Goal: Task Accomplishment & Management: Manage account settings

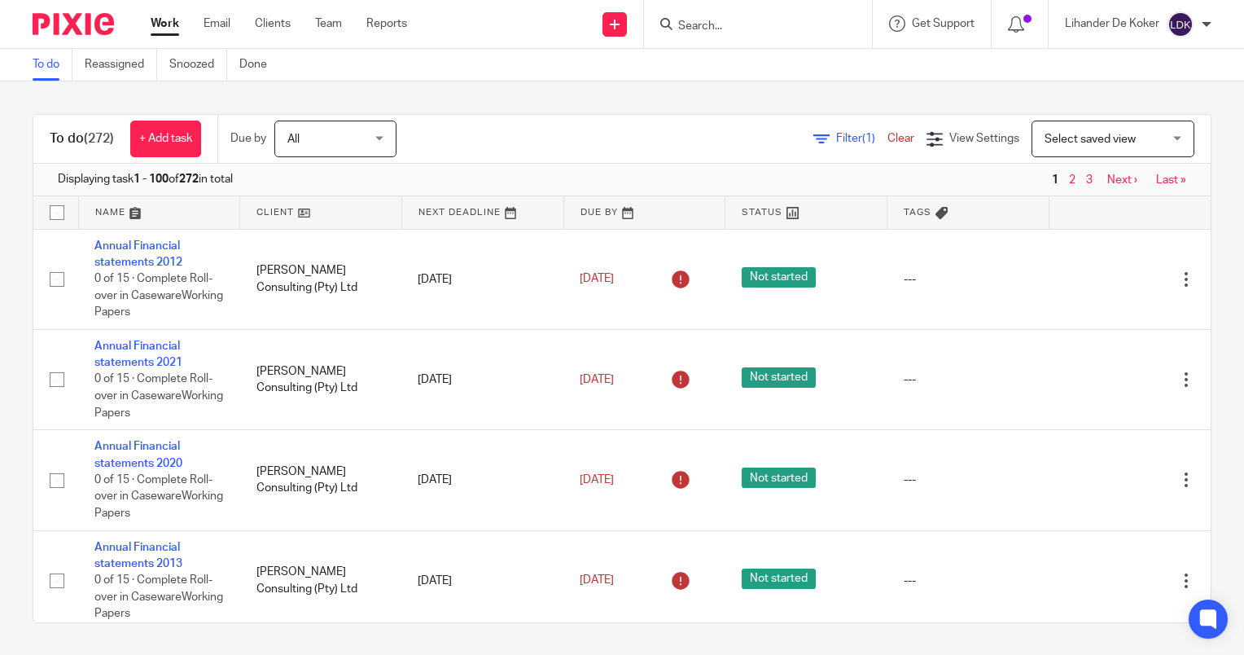
click at [733, 31] on input "Search" at bounding box center [750, 27] width 147 height 15
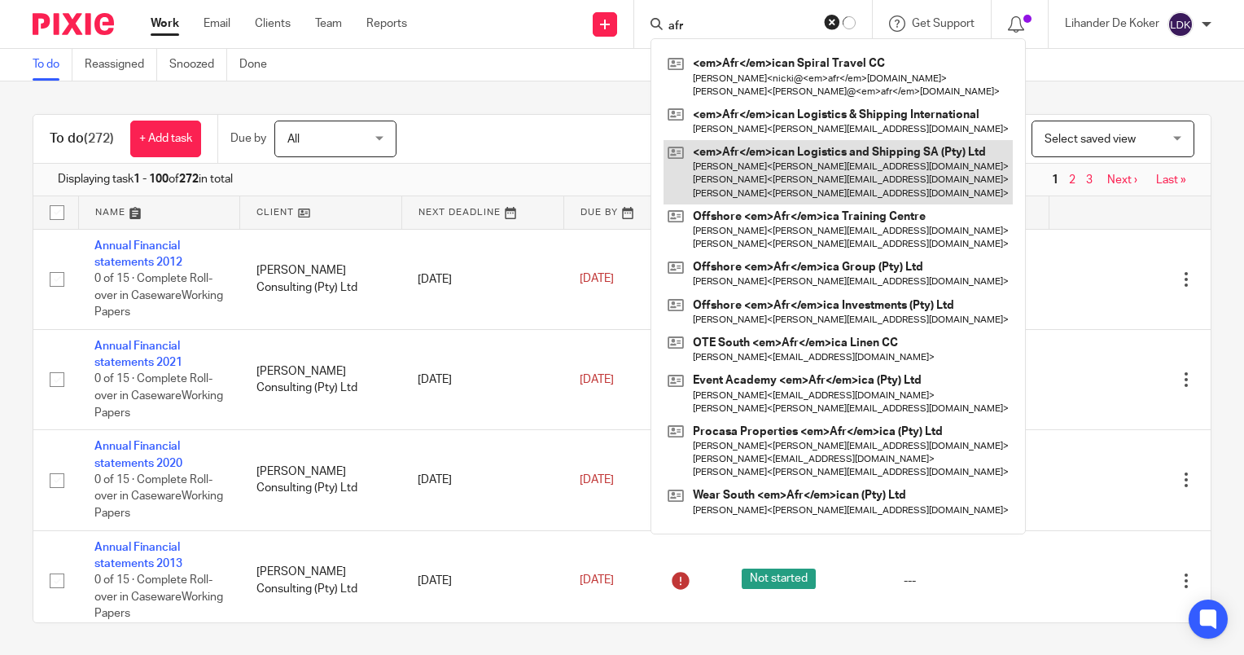
type input "afr"
click at [804, 164] on link at bounding box center [838, 172] width 349 height 64
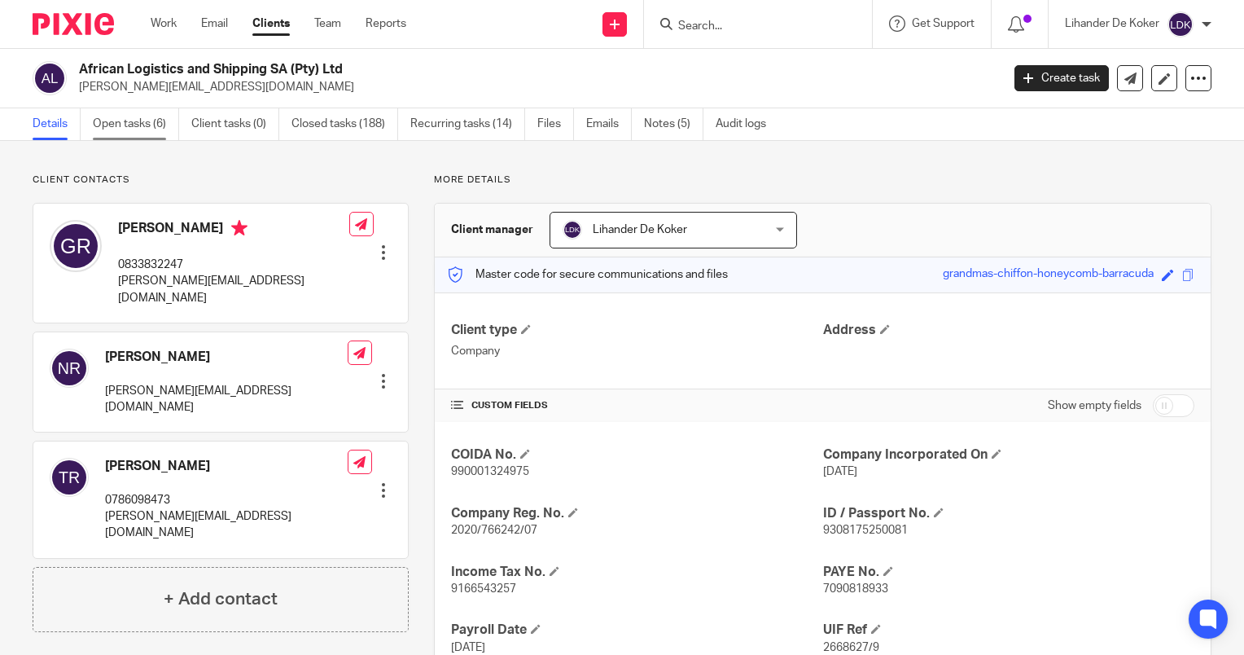
click at [135, 134] on link "Open tasks (6)" at bounding box center [136, 124] width 86 height 32
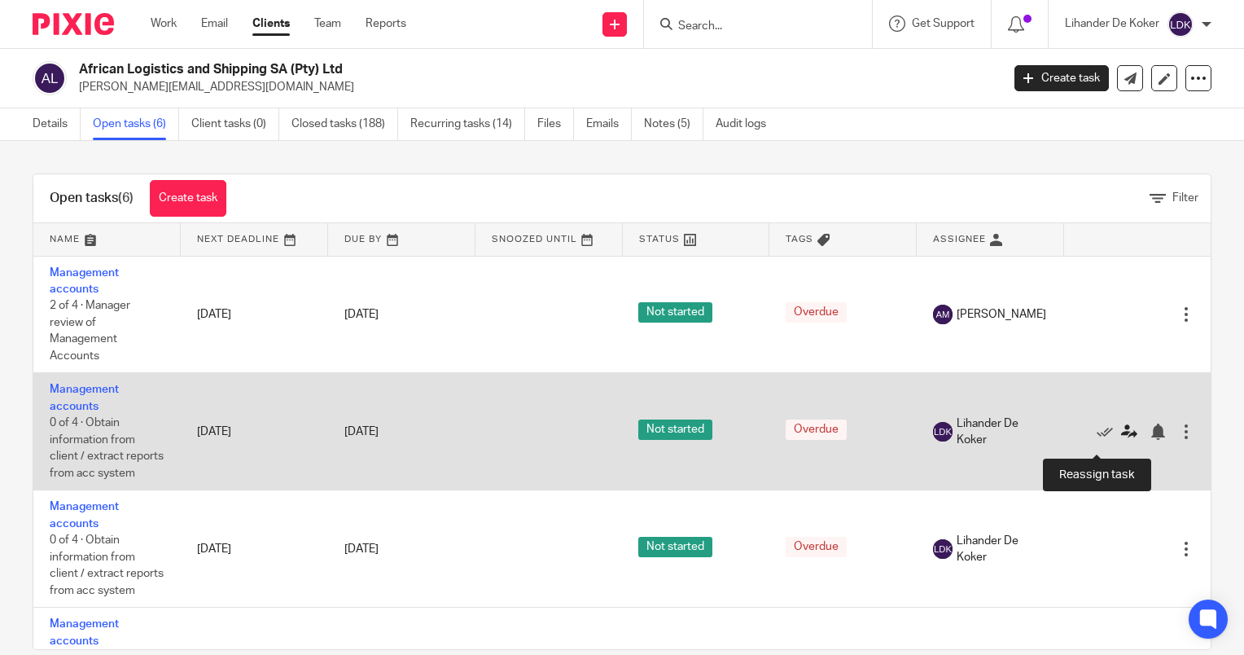
click at [1121, 440] on icon at bounding box center [1129, 431] width 16 height 16
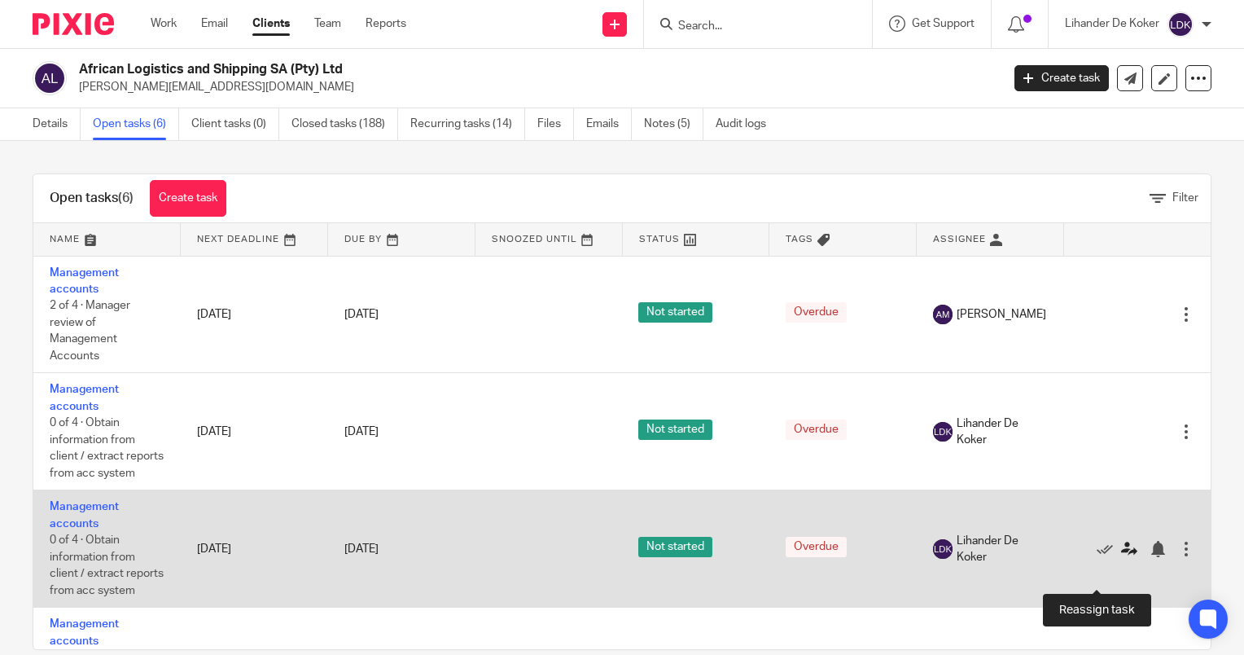
click at [1121, 557] on icon at bounding box center [1129, 549] width 16 height 16
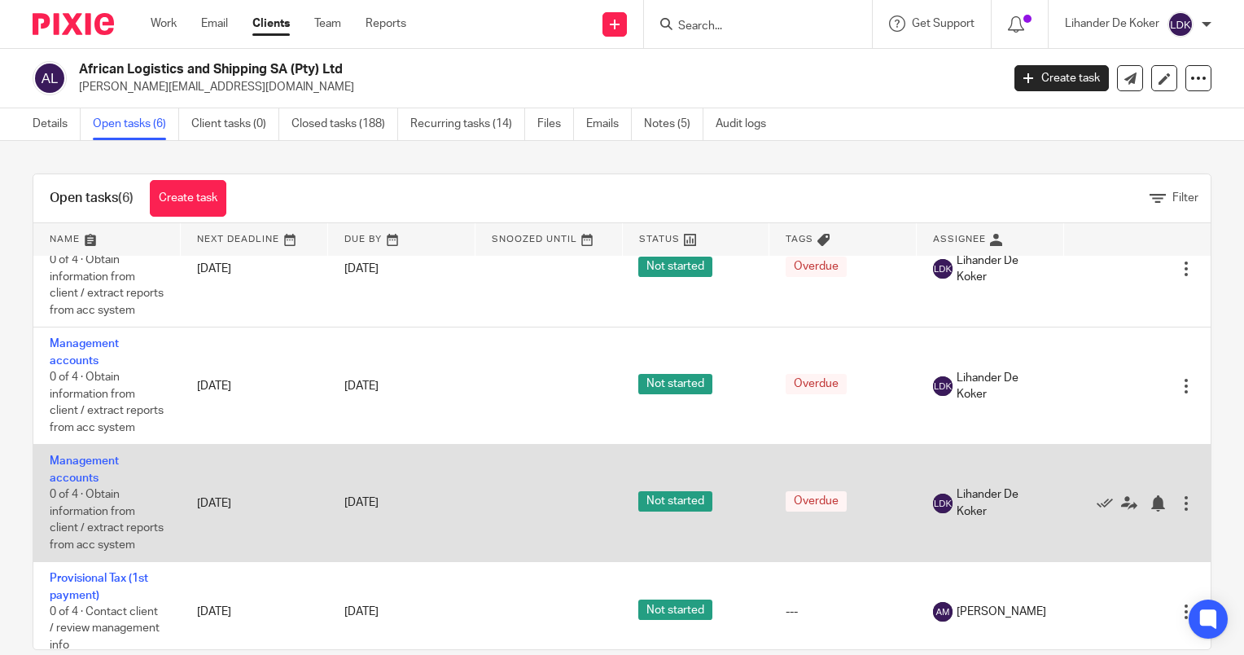
scroll to position [244, 0]
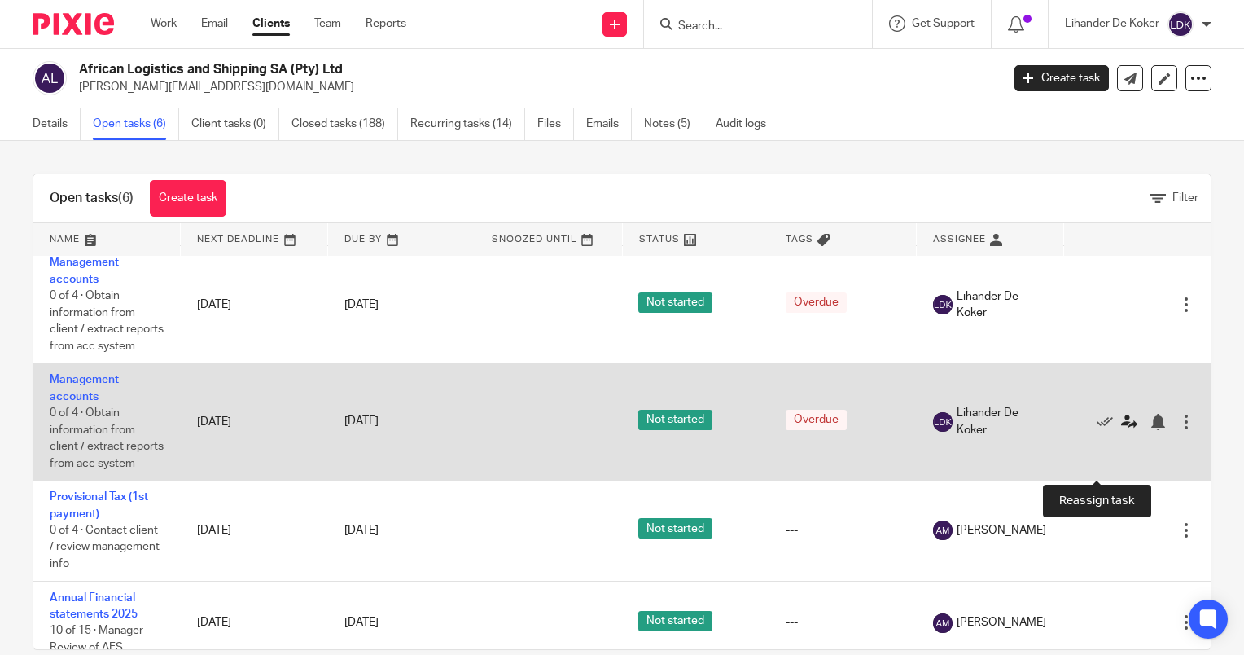
click at [1121, 430] on icon at bounding box center [1129, 422] width 16 height 16
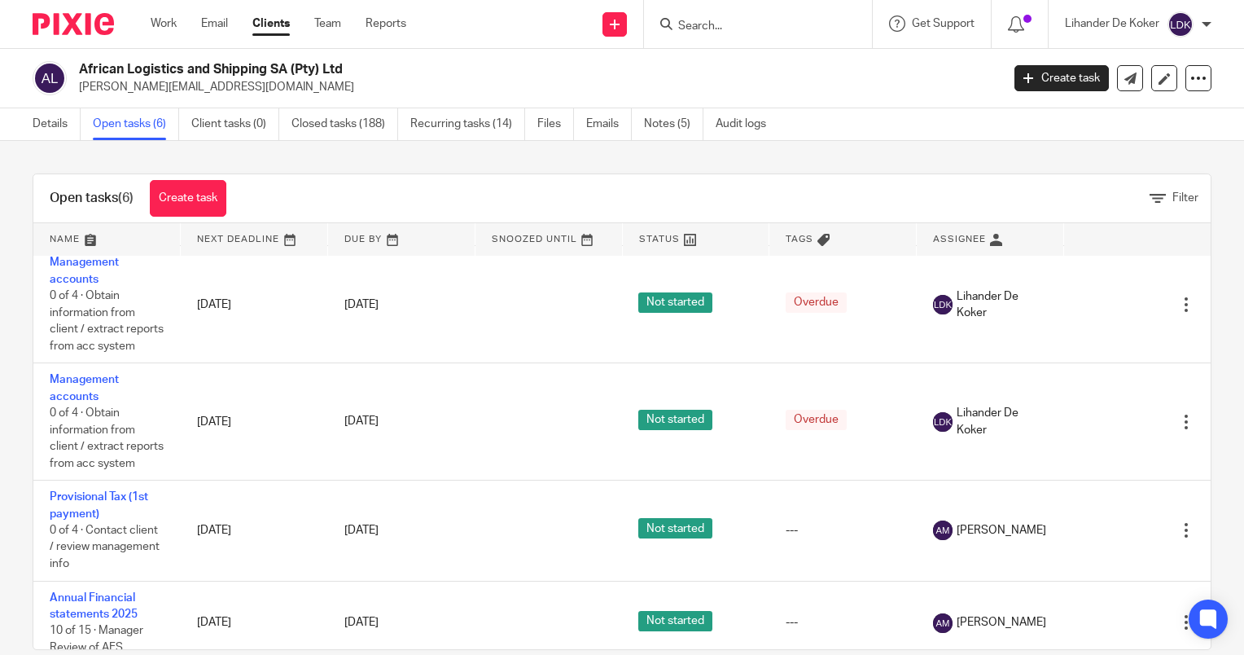
click at [1150, 203] on div "Filter" at bounding box center [1180, 198] width 61 height 17
click at [56, 120] on link "Details" at bounding box center [57, 124] width 48 height 32
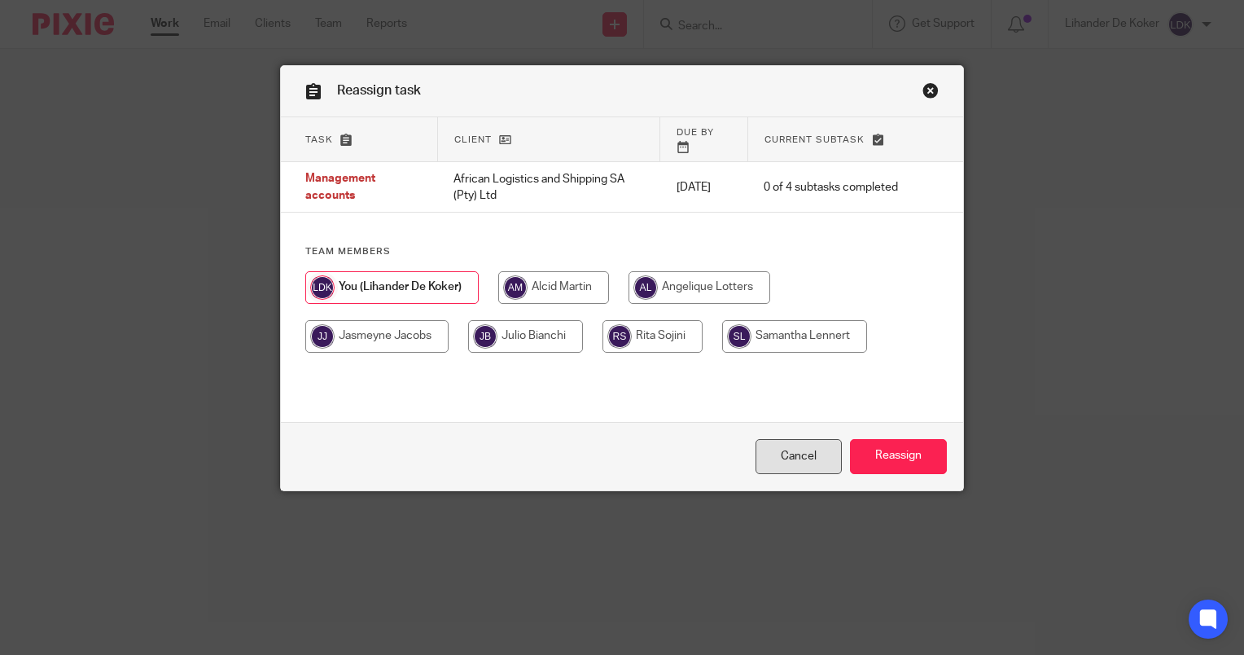
click at [791, 457] on link "Cancel" at bounding box center [799, 456] width 86 height 35
click at [791, 453] on link "Cancel" at bounding box center [799, 456] width 86 height 35
click at [764, 453] on link "Cancel" at bounding box center [799, 456] width 86 height 35
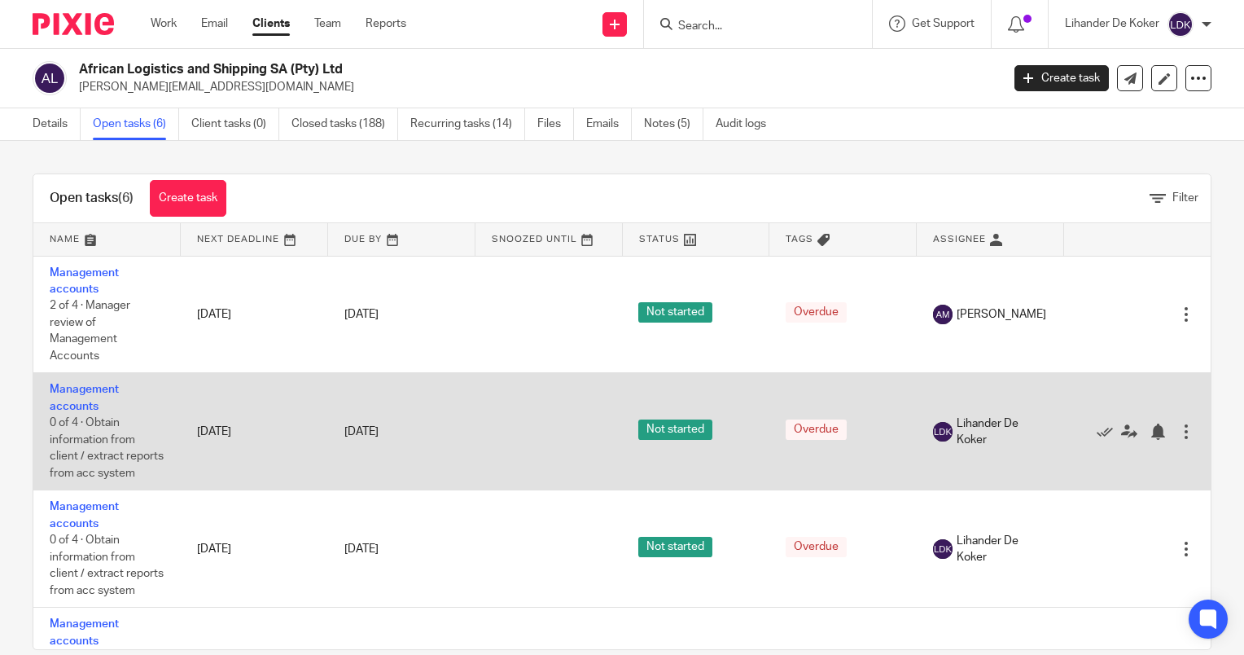
click at [56, 397] on td "Management accounts 0 of 4 · Obtain information from client / extract reports f…" at bounding box center [106, 431] width 147 height 117
click at [72, 391] on link "Management accounts" at bounding box center [84, 397] width 69 height 28
click at [86, 385] on link "Management accounts" at bounding box center [84, 397] width 69 height 28
click at [89, 392] on link "Management accounts" at bounding box center [84, 397] width 69 height 28
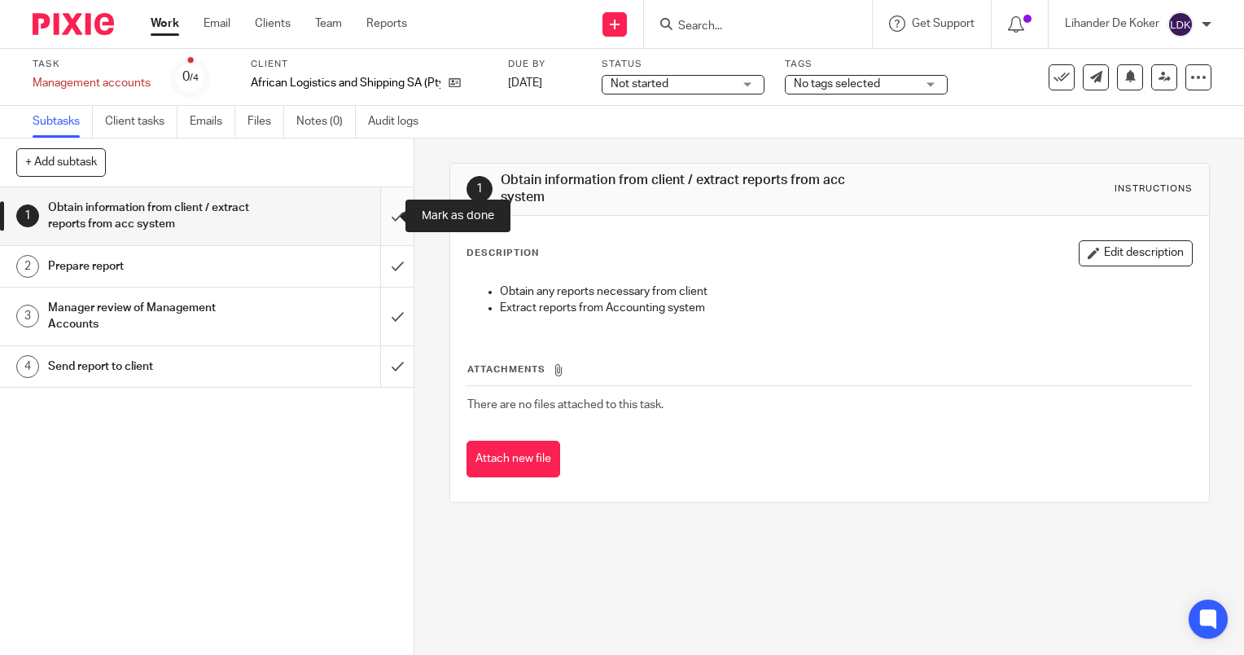
drag, startPoint x: 375, startPoint y: 208, endPoint x: 384, endPoint y: 237, distance: 30.9
click at [375, 207] on input "submit" at bounding box center [207, 216] width 414 height 58
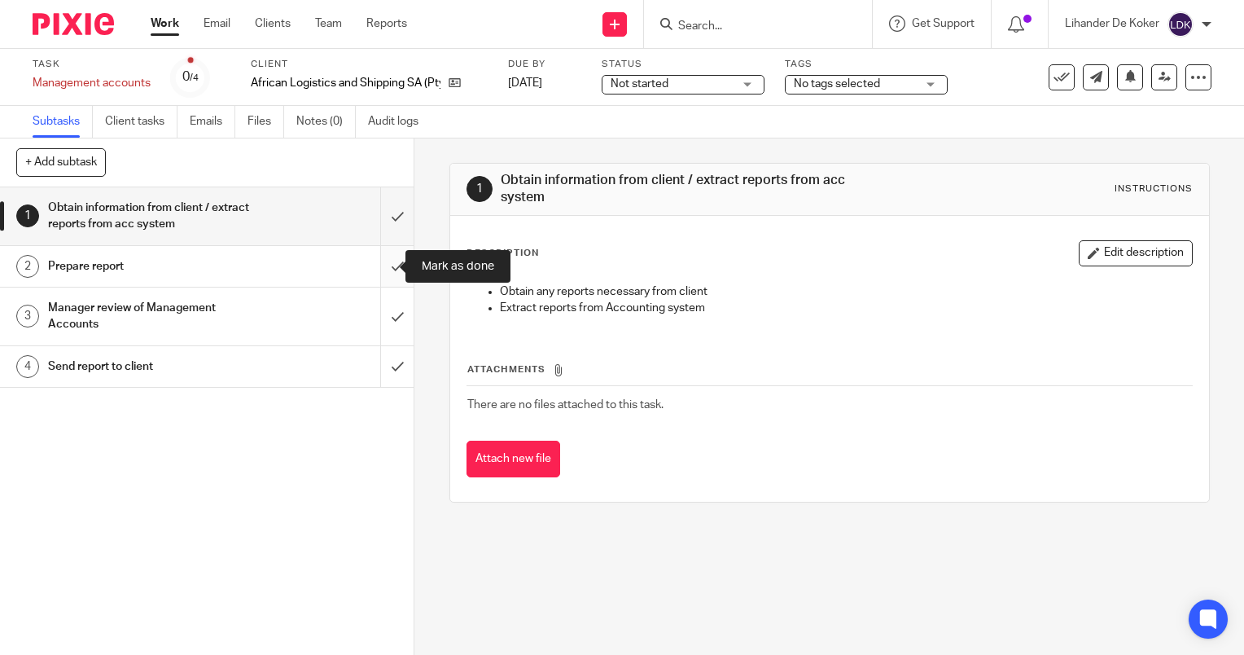
click at [387, 255] on input "submit" at bounding box center [207, 266] width 414 height 41
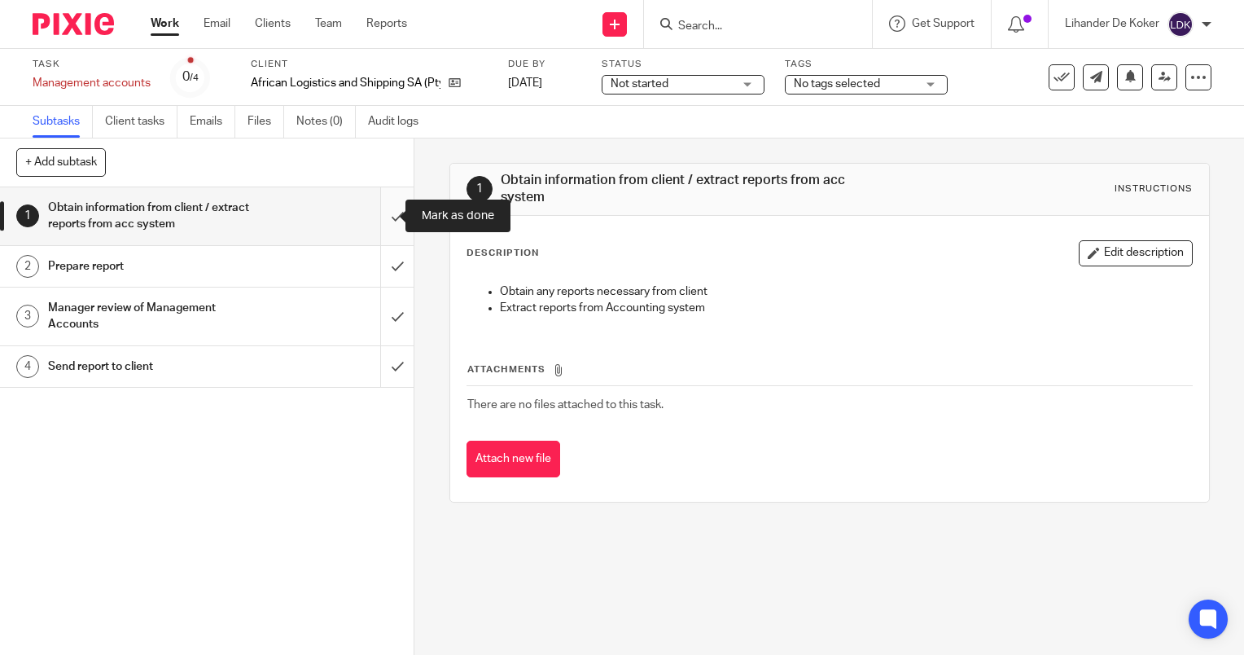
click at [377, 217] on input "submit" at bounding box center [207, 216] width 414 height 58
click at [380, 217] on input "submit" at bounding box center [207, 216] width 414 height 58
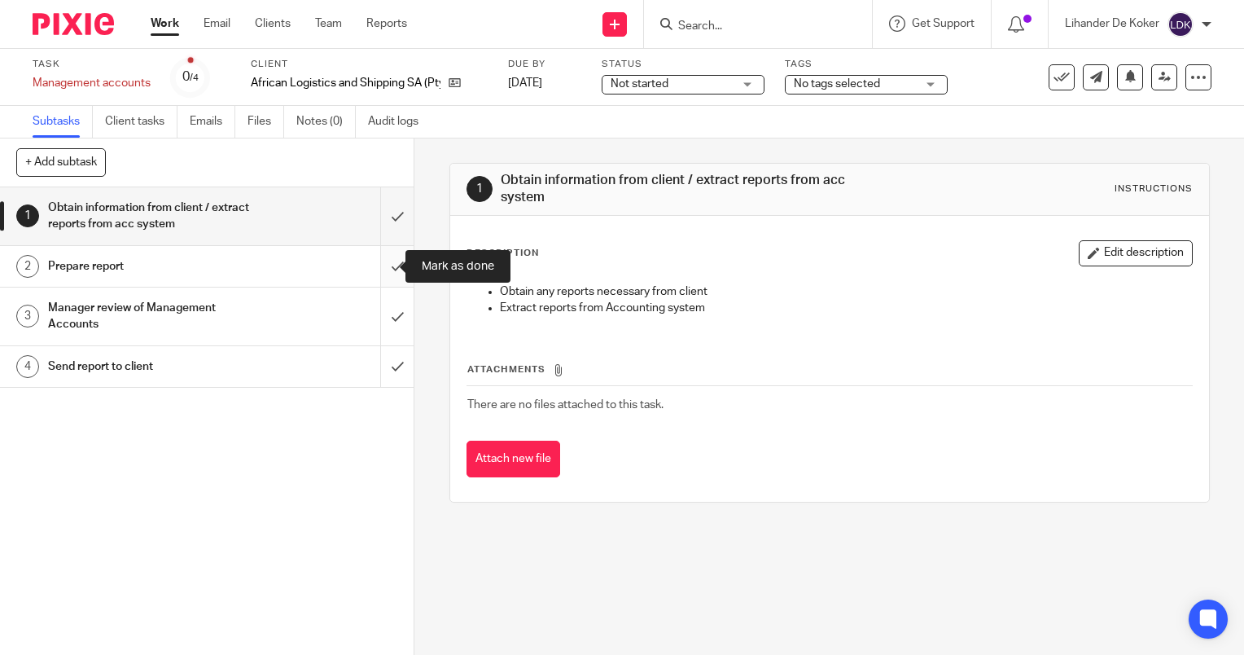
click at [373, 274] on input "submit" at bounding box center [207, 266] width 414 height 41
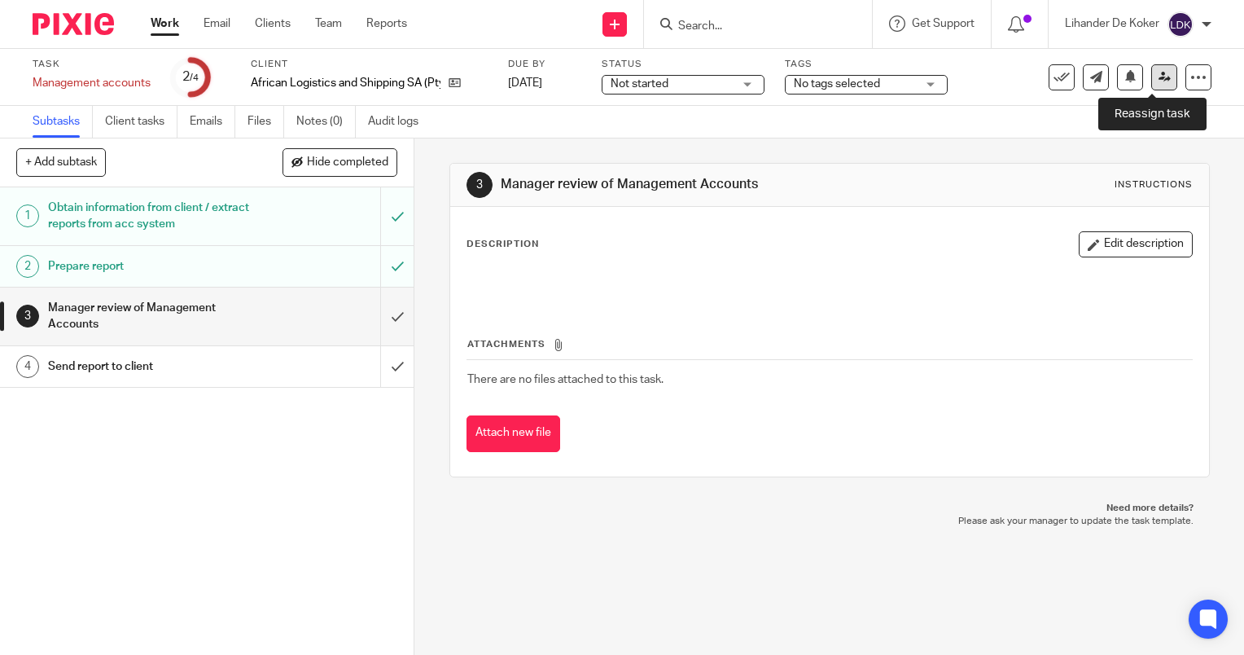
click at [1160, 76] on link at bounding box center [1164, 77] width 26 height 26
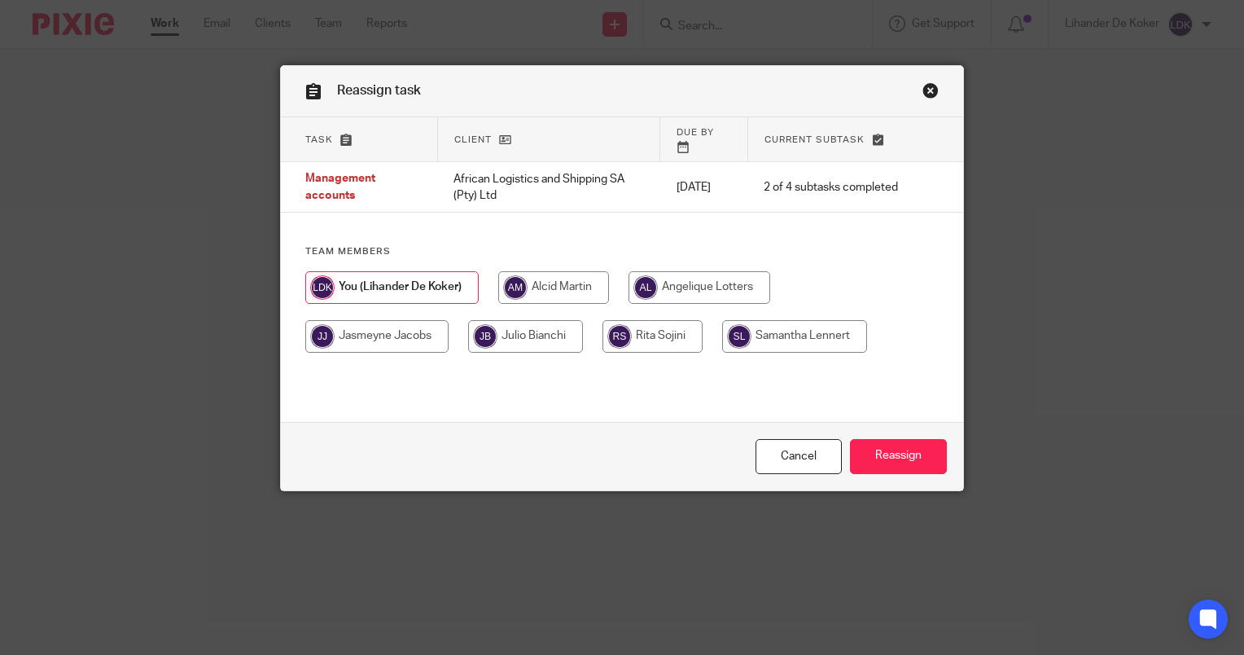
click at [542, 277] on input "radio" at bounding box center [553, 287] width 111 height 33
radio input "true"
click at [882, 466] on input "Reassign" at bounding box center [898, 456] width 97 height 35
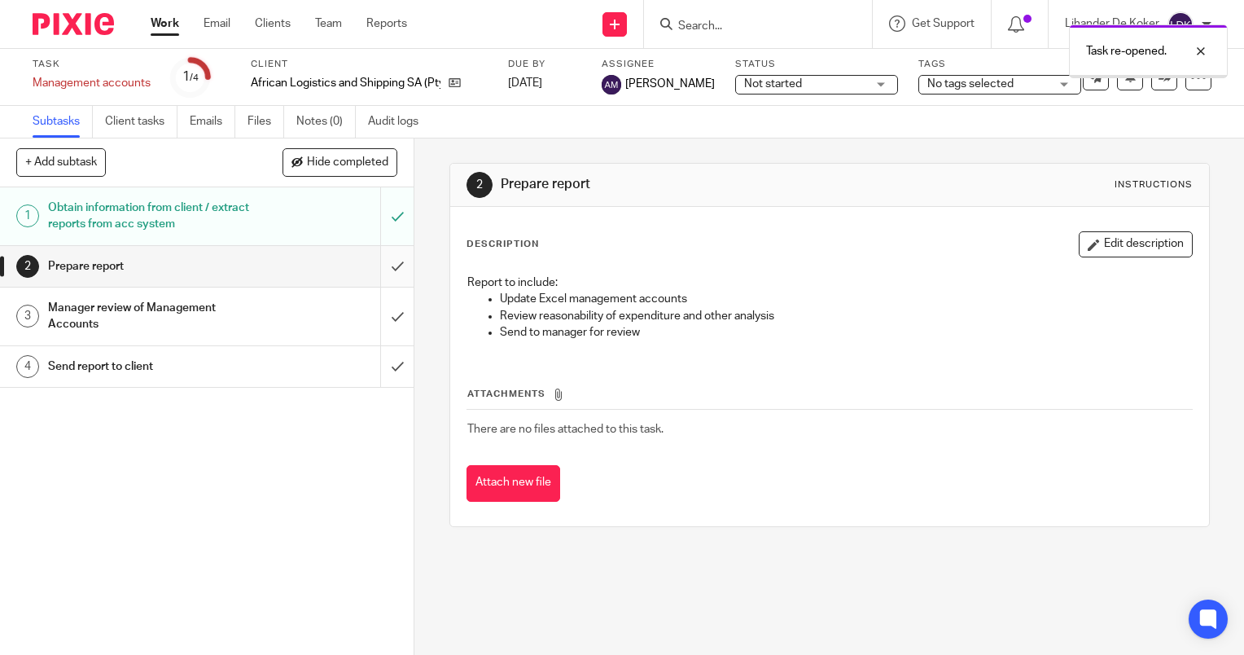
click at [388, 267] on input "submit" at bounding box center [207, 266] width 414 height 41
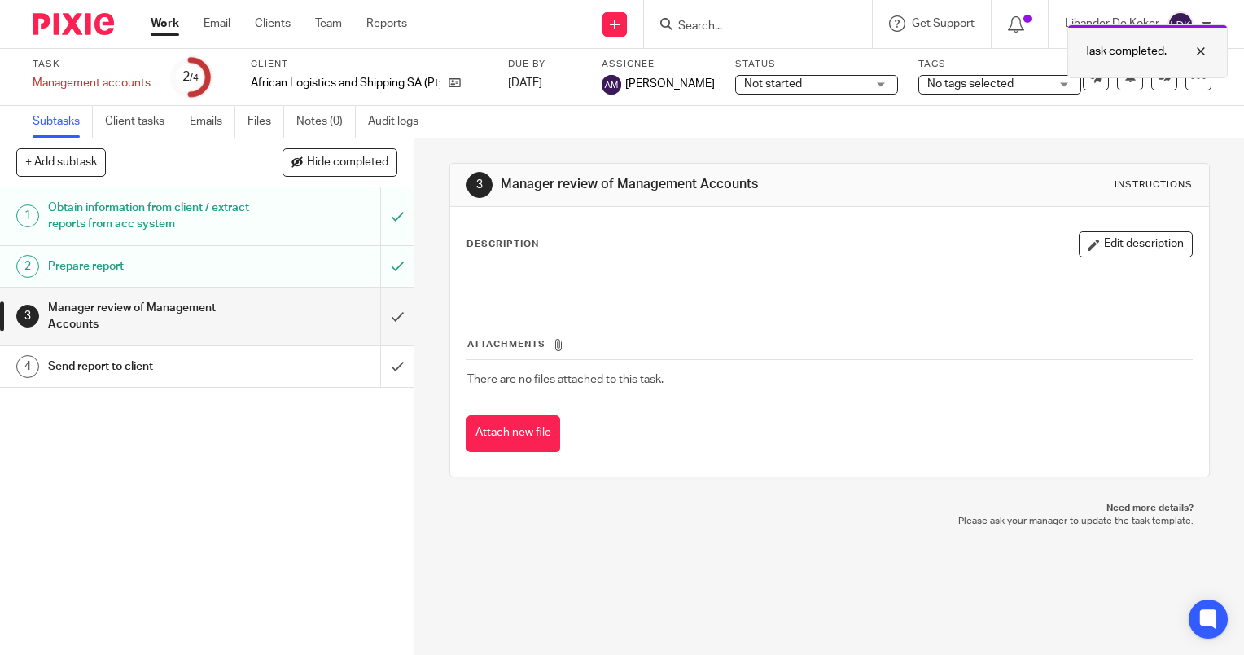
click at [1198, 52] on div at bounding box center [1189, 52] width 44 height 20
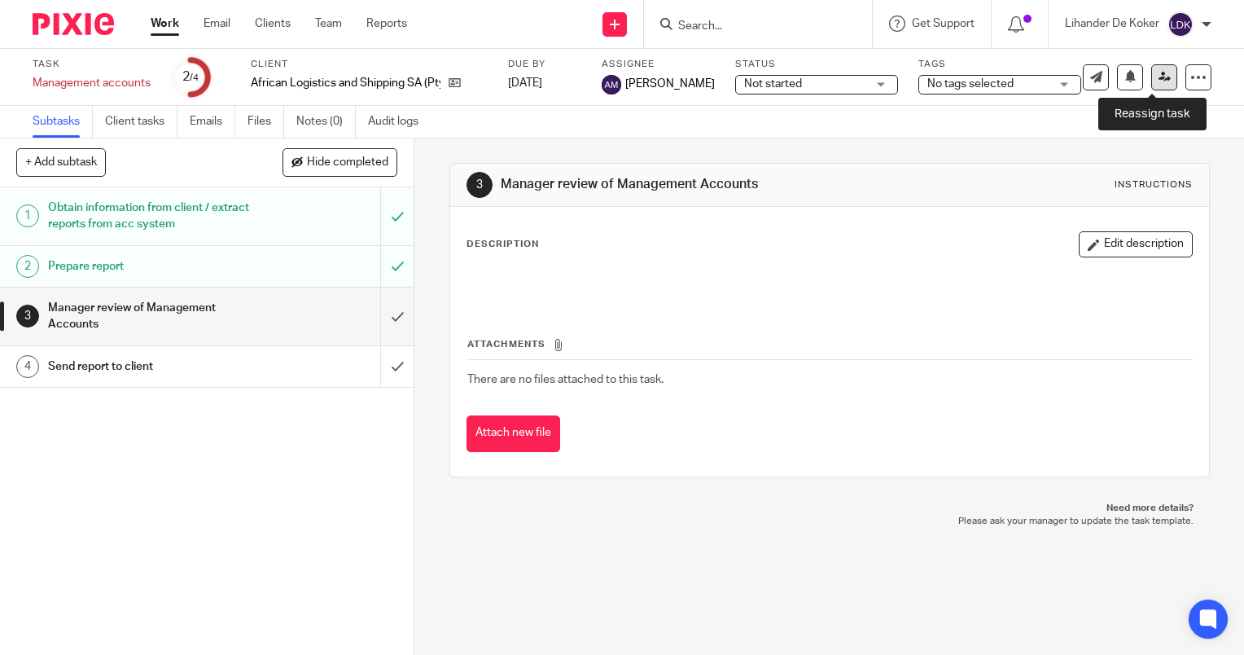
click at [1159, 78] on link at bounding box center [1164, 77] width 26 height 26
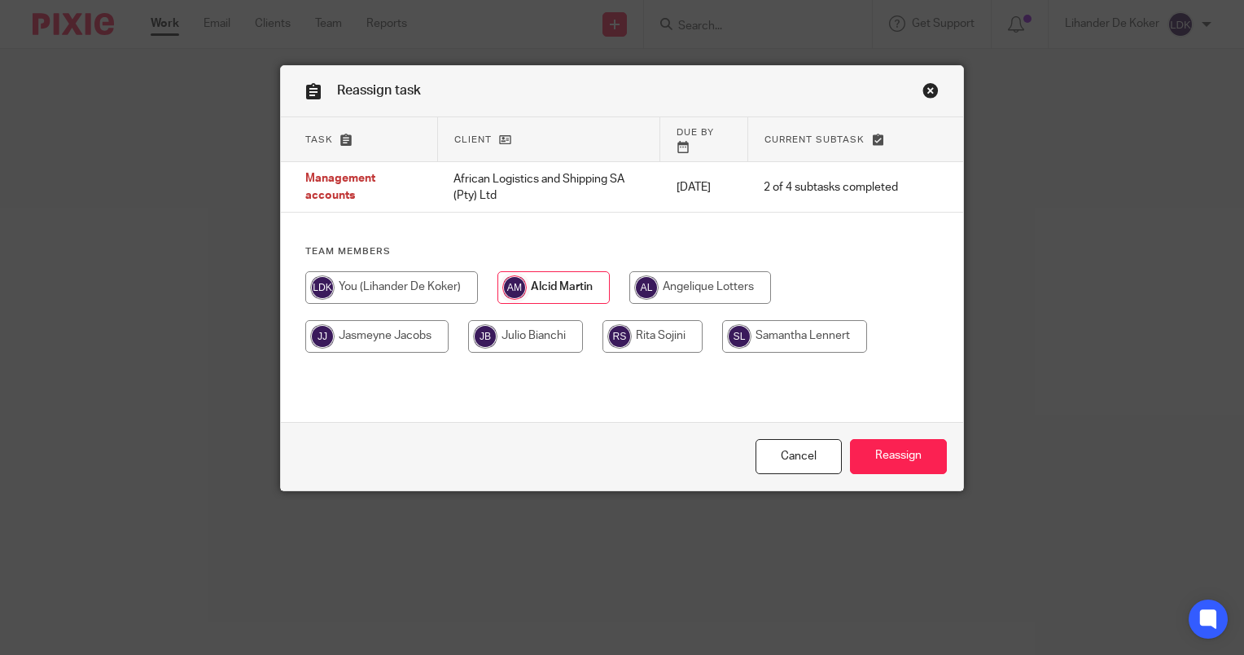
click at [532, 276] on input "radio" at bounding box center [553, 287] width 112 height 33
click at [880, 451] on input "Reassign" at bounding box center [898, 456] width 97 height 35
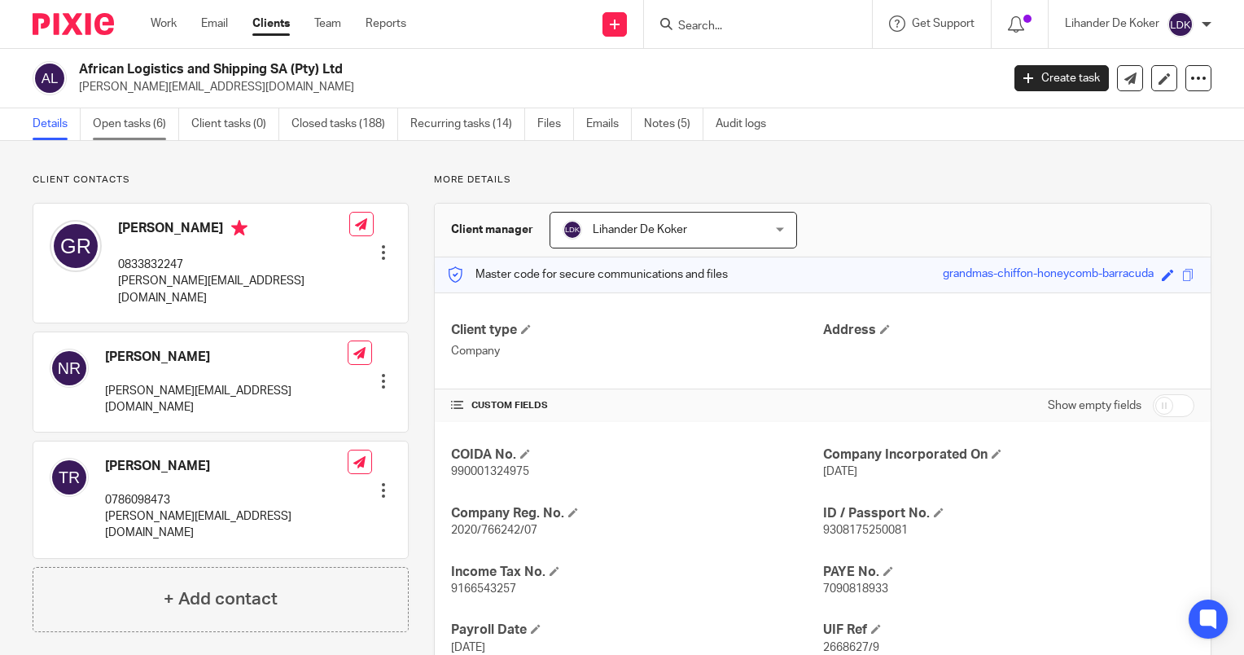
click at [134, 134] on link "Open tasks (6)" at bounding box center [136, 124] width 86 height 32
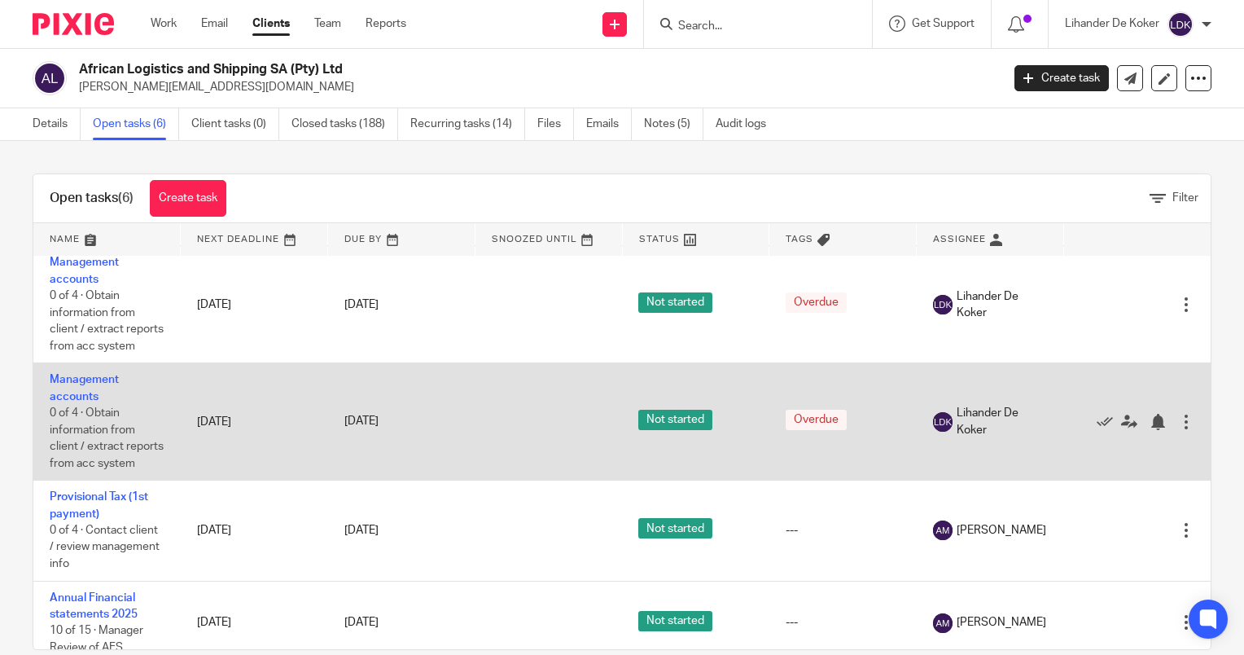
scroll to position [55, 0]
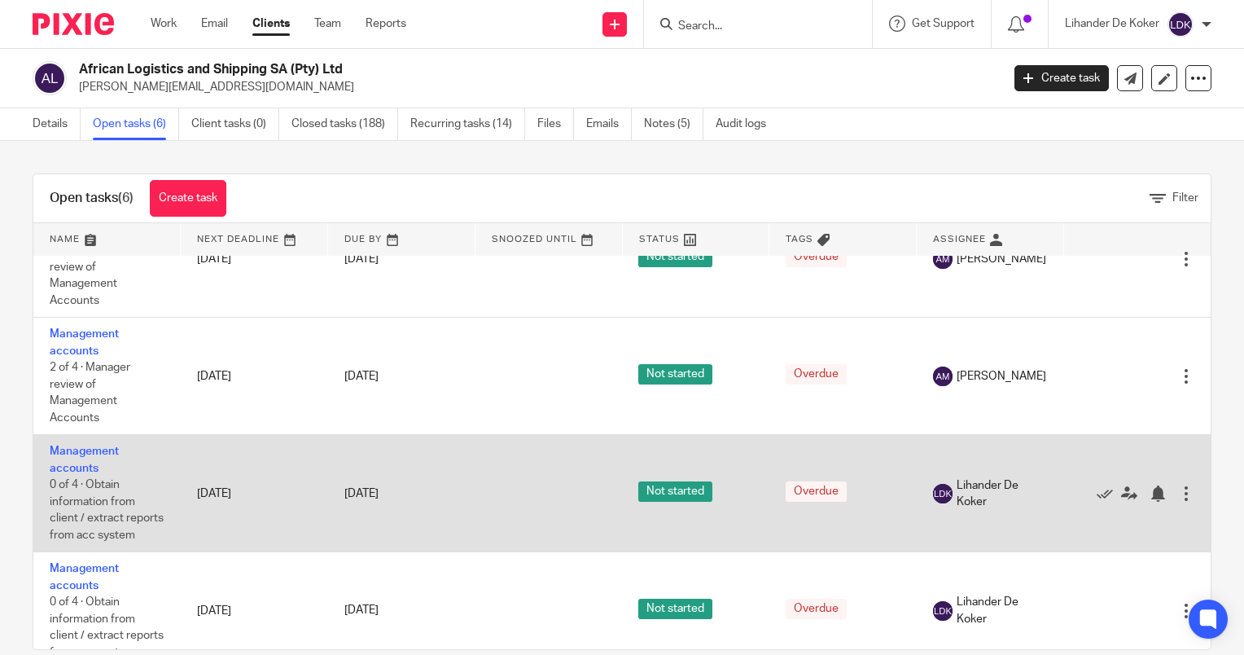
click at [84, 461] on td "Management accounts 0 of 4 · Obtain information from client / extract reports f…" at bounding box center [106, 493] width 147 height 117
drag, startPoint x: 85, startPoint y: 453, endPoint x: 68, endPoint y: 471, distance: 24.2
click at [68, 471] on link "Management accounts" at bounding box center [84, 459] width 69 height 28
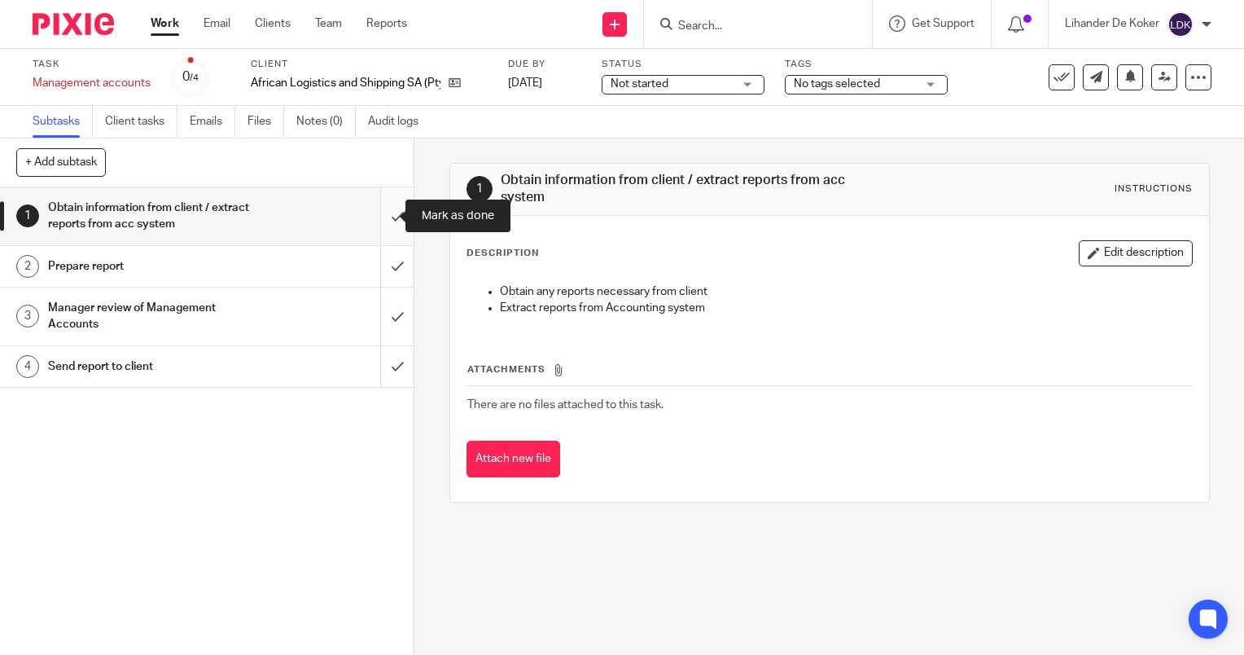
click at [378, 216] on input "submit" at bounding box center [207, 216] width 414 height 58
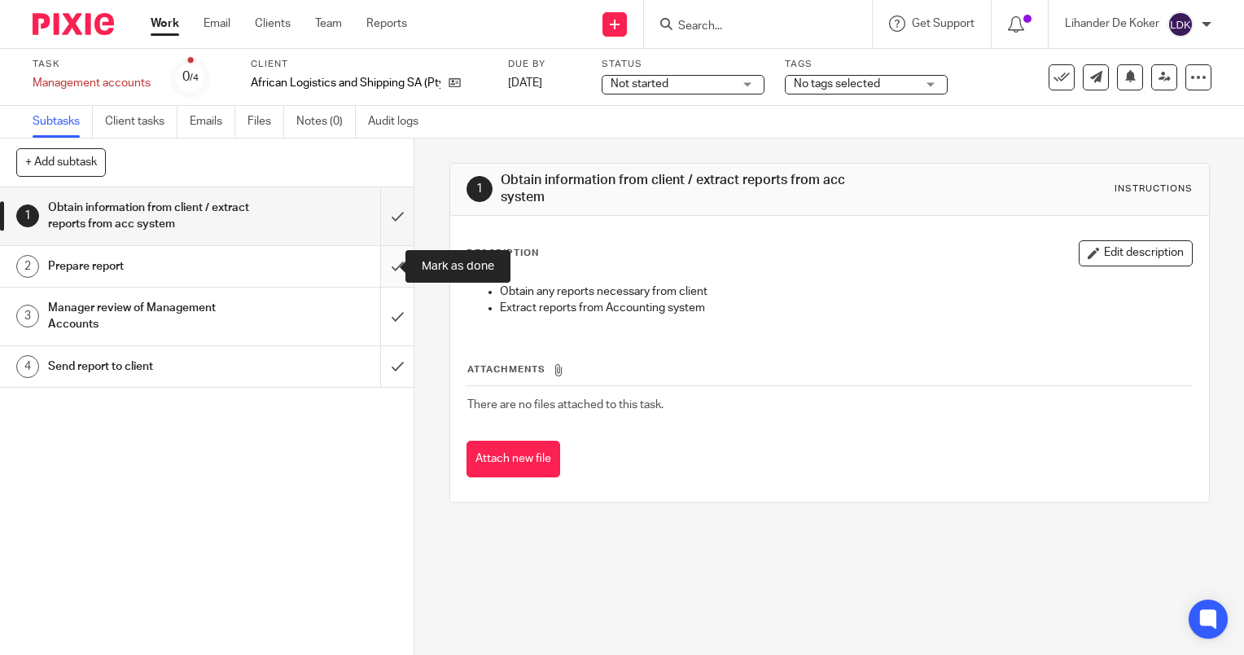
click at [379, 261] on input "submit" at bounding box center [207, 266] width 414 height 41
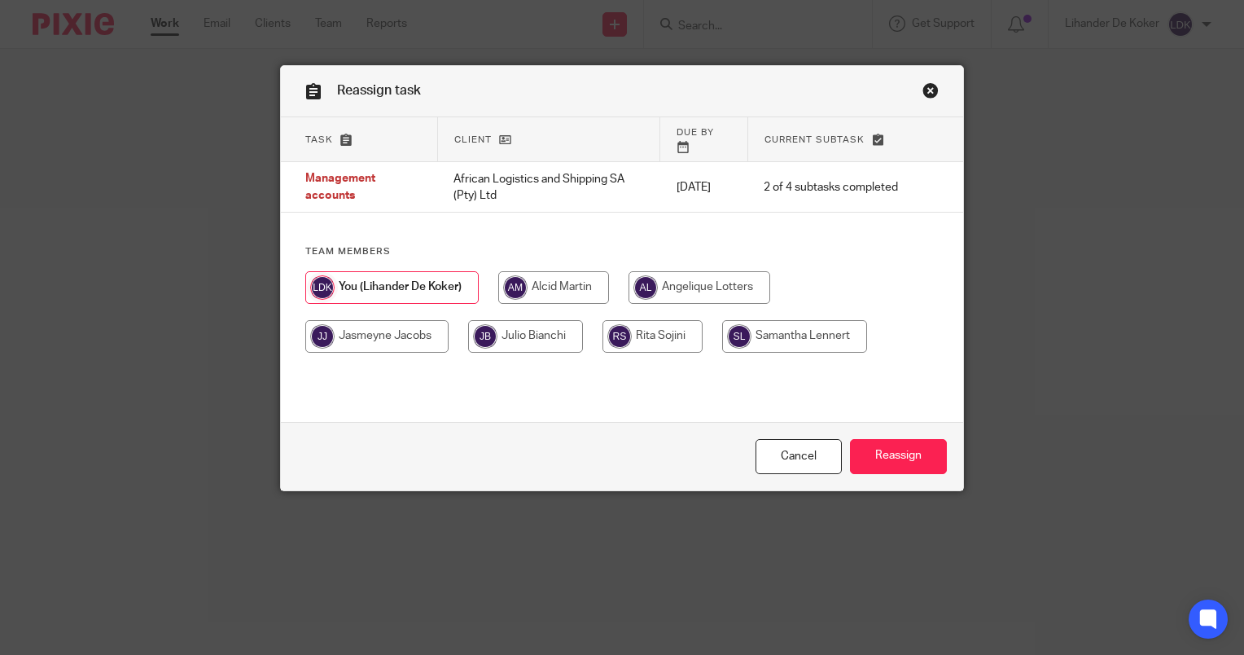
click at [580, 271] on input "radio" at bounding box center [553, 287] width 111 height 33
radio input "true"
click at [892, 459] on input "Reassign" at bounding box center [898, 456] width 97 height 35
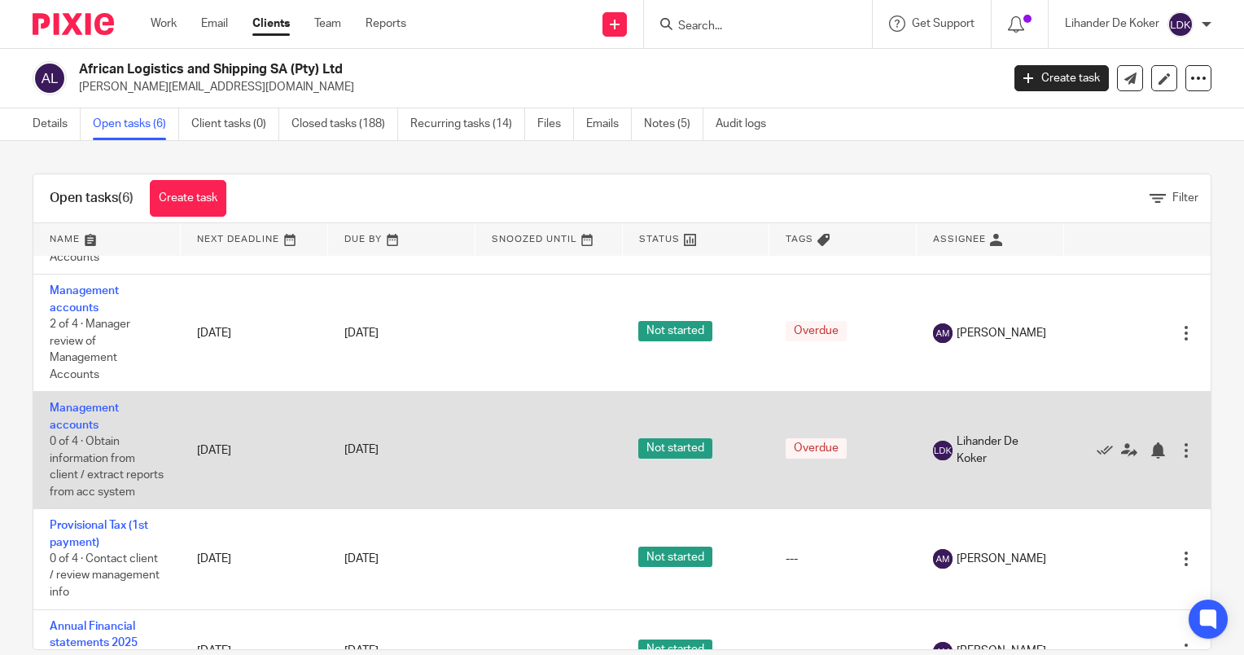
scroll to position [244, 0]
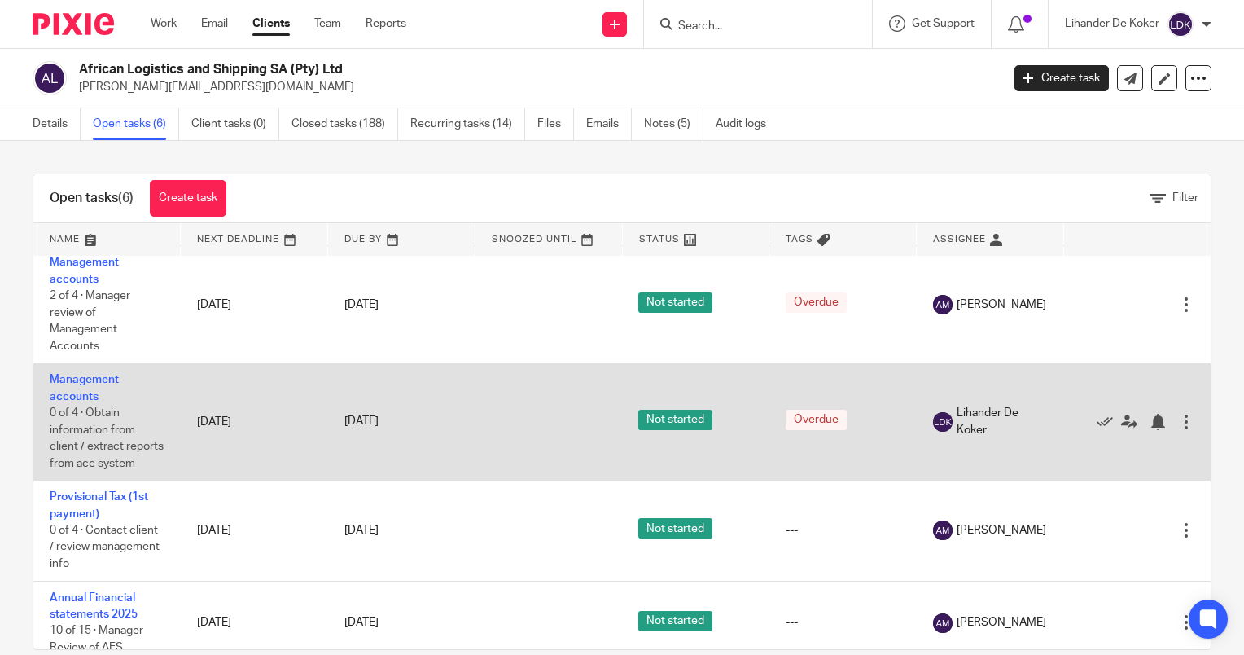
click at [58, 392] on td "Management accounts 0 of 4 · Obtain information from client / extract reports f…" at bounding box center [106, 421] width 147 height 117
click at [70, 395] on link "Management accounts" at bounding box center [84, 388] width 69 height 28
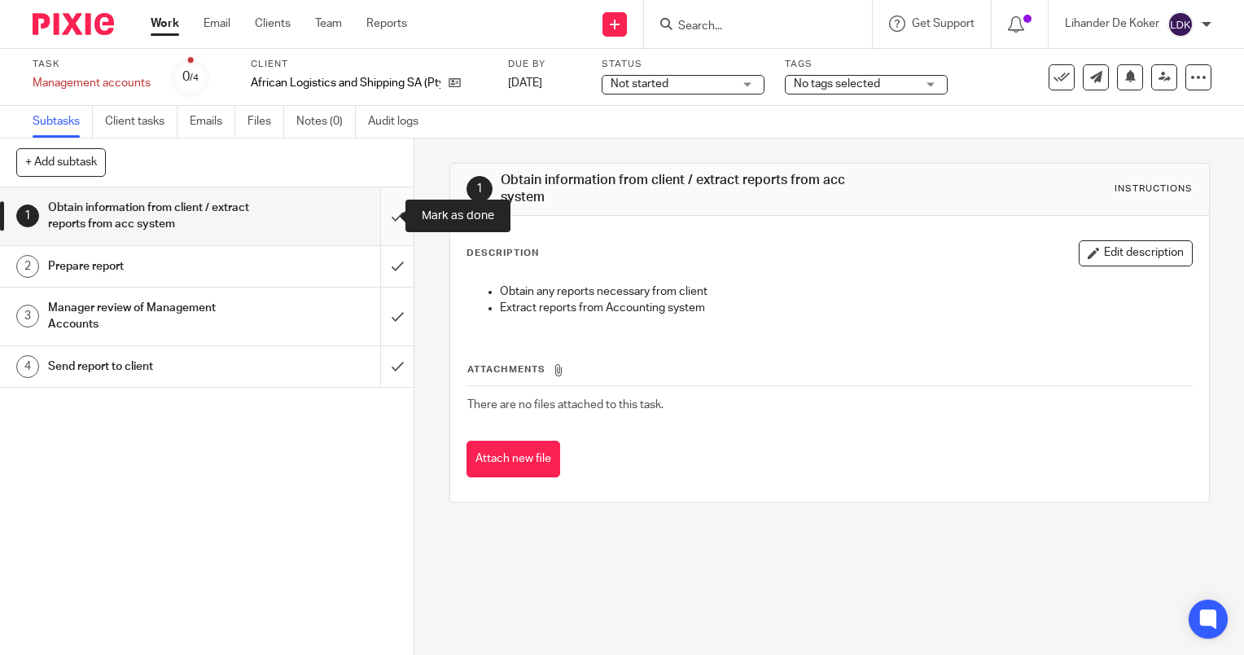
click at [380, 220] on input "submit" at bounding box center [207, 216] width 414 height 58
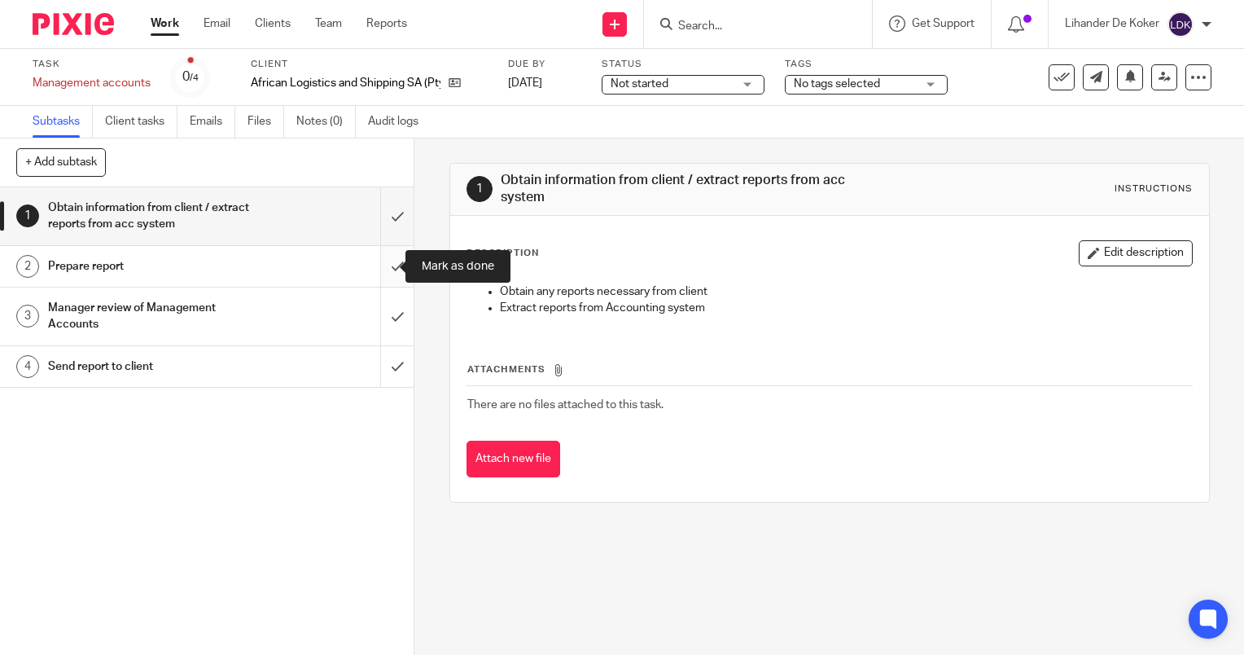
click at [384, 253] on input "submit" at bounding box center [207, 266] width 414 height 41
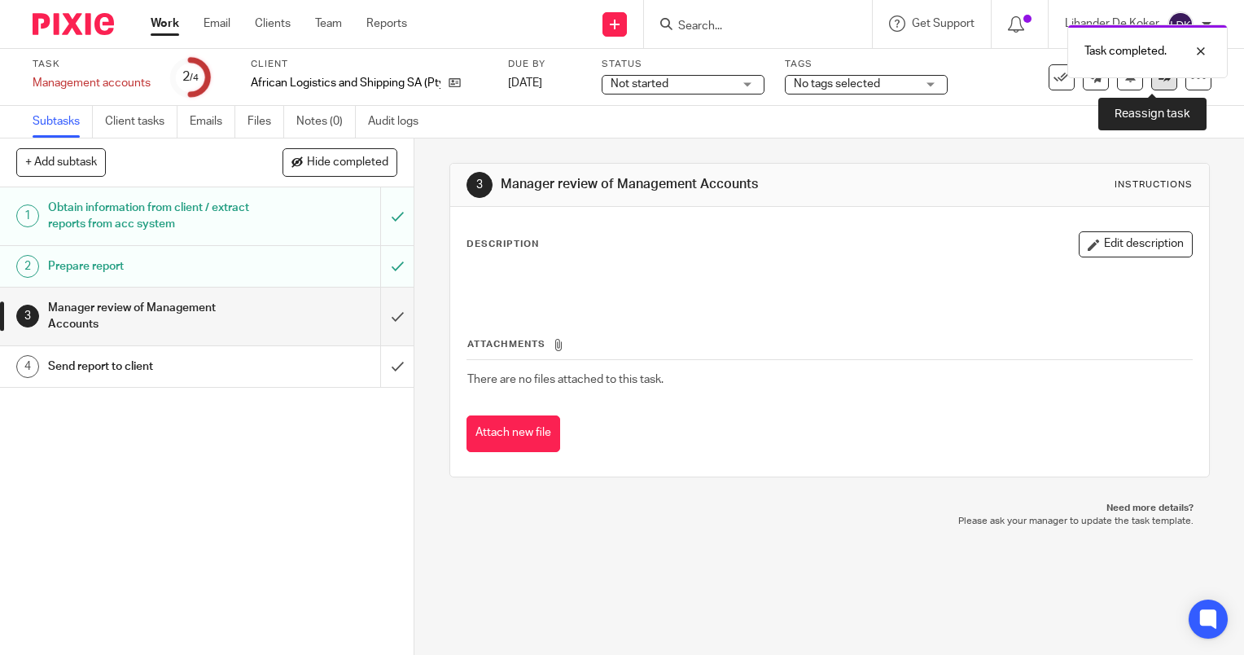
click at [1156, 85] on link at bounding box center [1164, 77] width 26 height 26
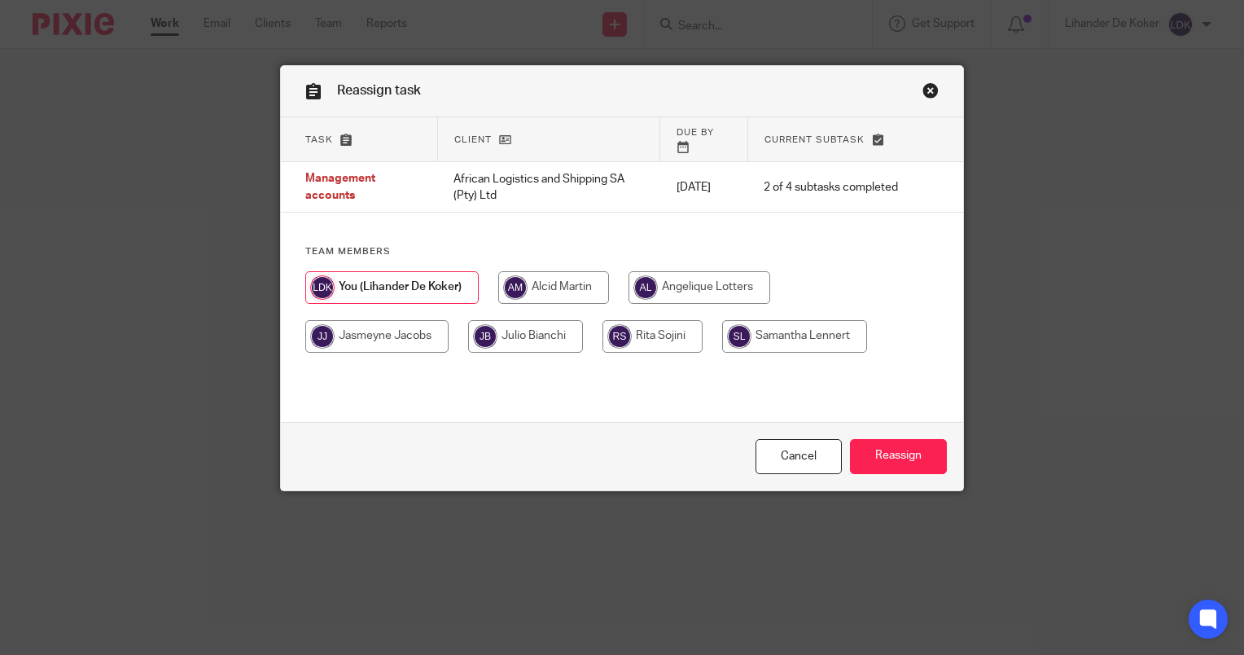
click at [598, 278] on input "radio" at bounding box center [553, 287] width 111 height 33
radio input "true"
click at [887, 464] on input "Reassign" at bounding box center [898, 456] width 97 height 35
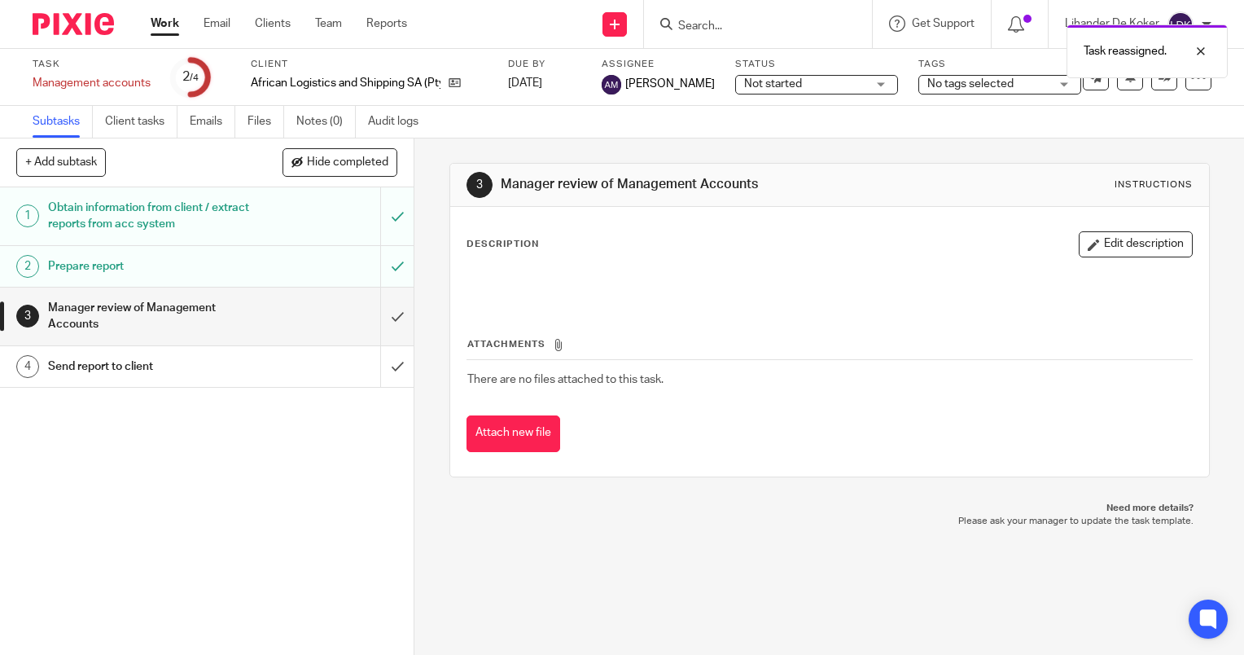
click at [172, 24] on link "Work" at bounding box center [165, 23] width 28 height 16
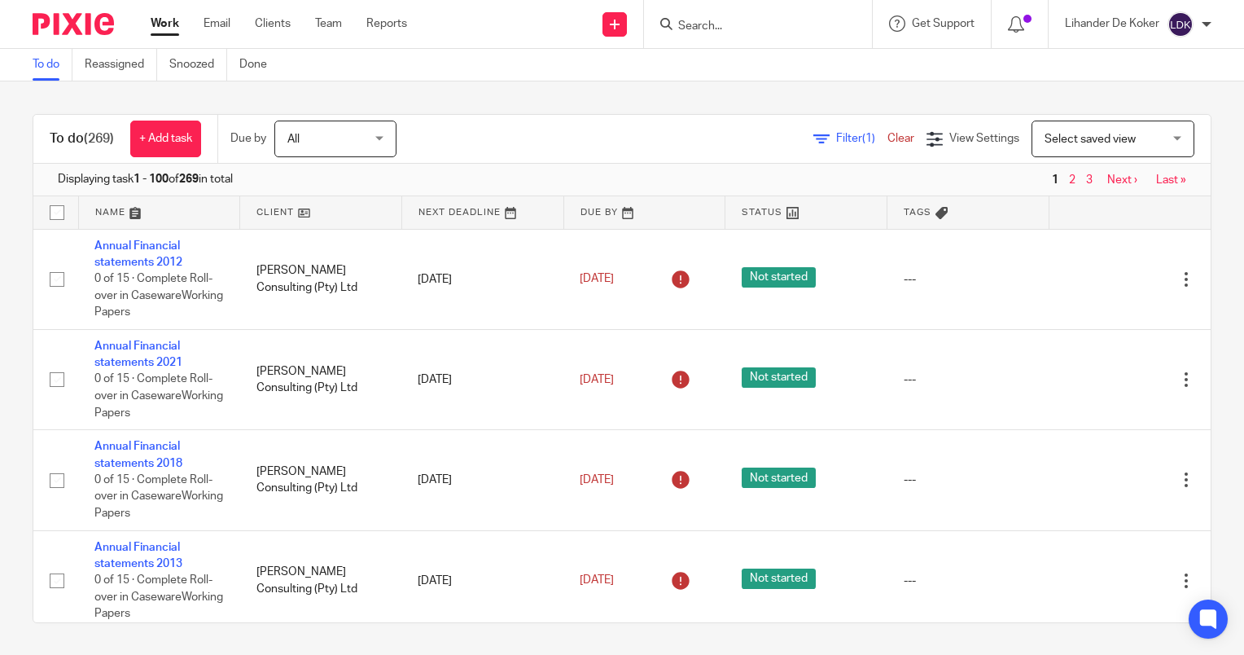
click at [813, 133] on link "Filter (1)" at bounding box center [850, 138] width 74 height 11
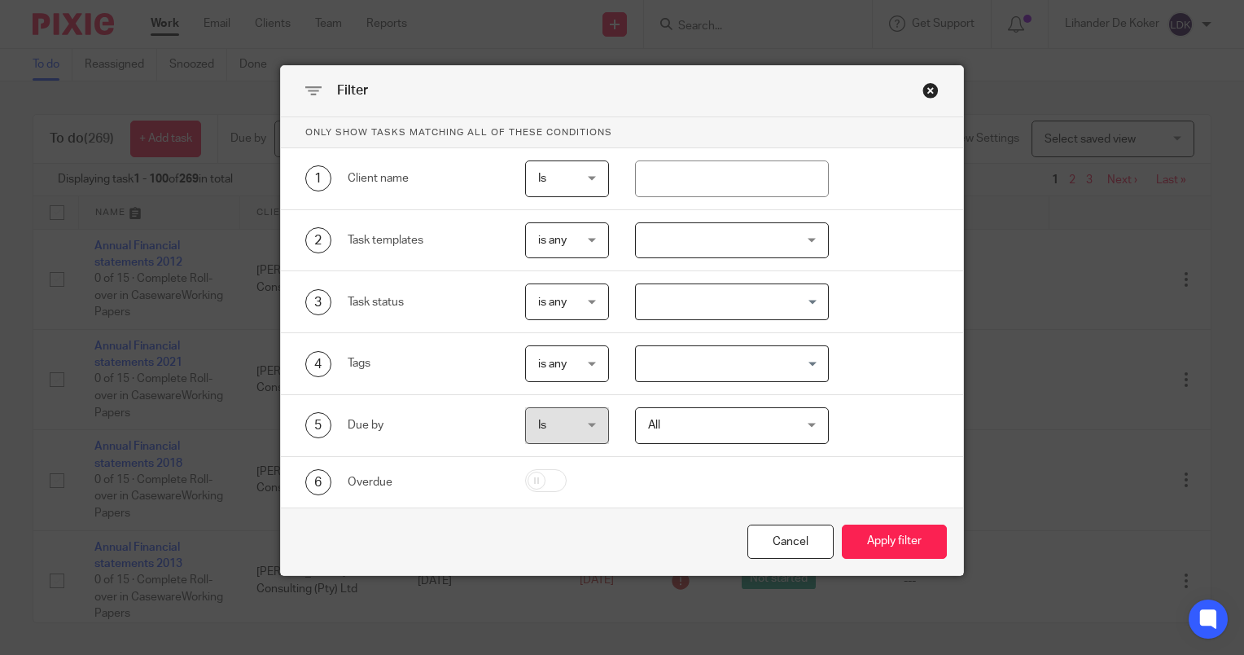
click at [711, 243] on div at bounding box center [732, 240] width 195 height 37
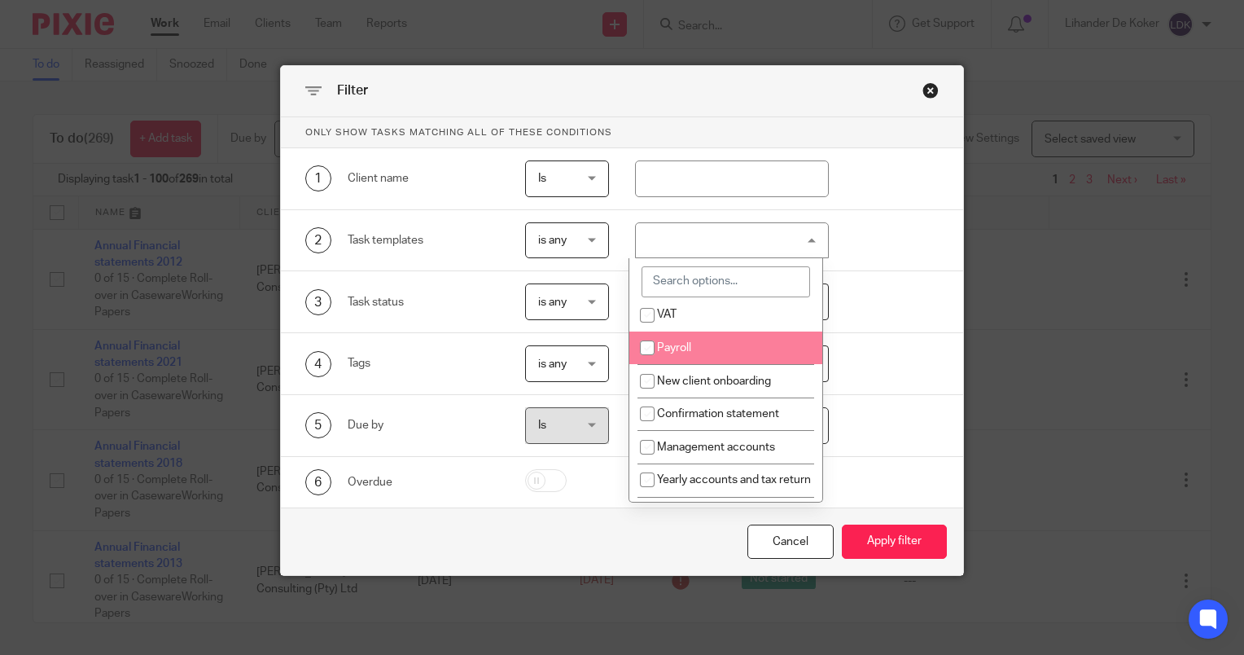
scroll to position [244, 0]
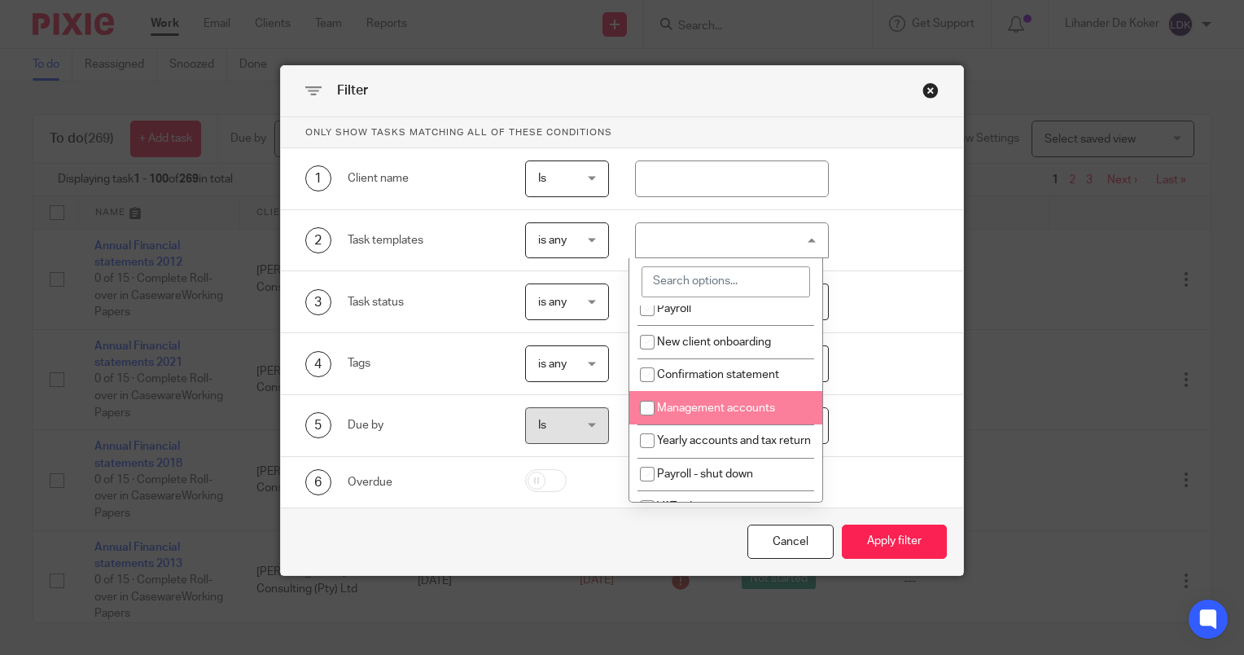
click at [721, 404] on li "Management accounts" at bounding box center [725, 407] width 193 height 33
checkbox input "true"
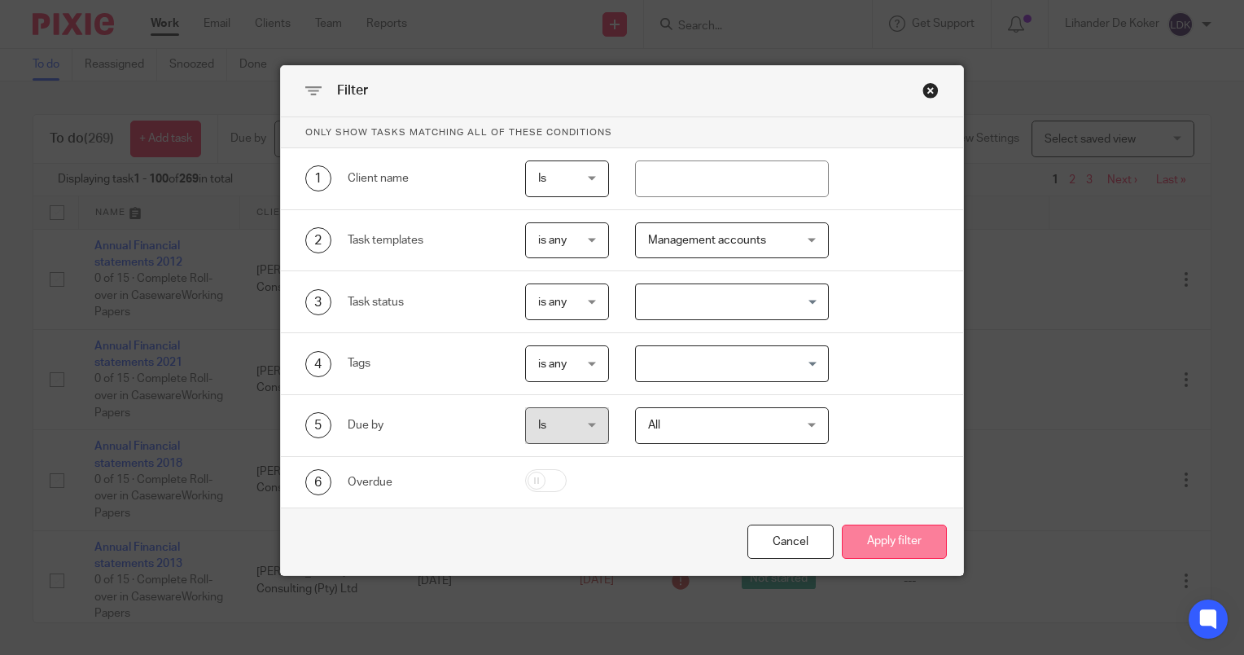
click at [869, 534] on button "Apply filter" at bounding box center [894, 541] width 105 height 35
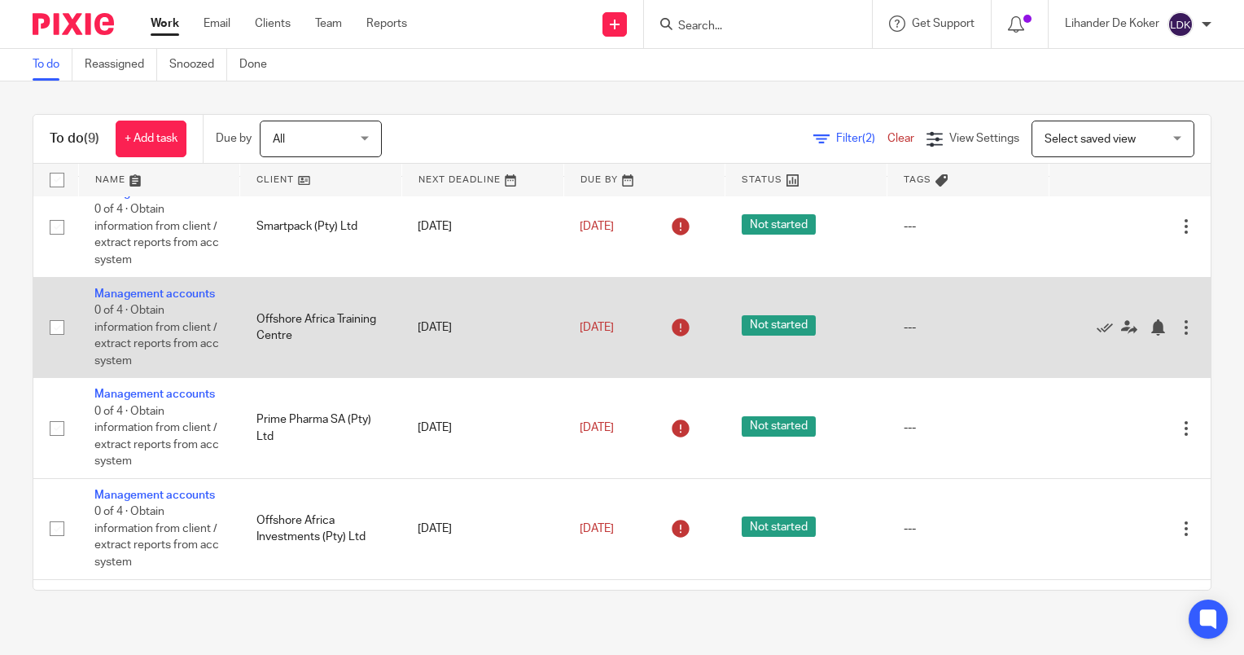
scroll to position [523, 0]
